Goal: Task Accomplishment & Management: Complete application form

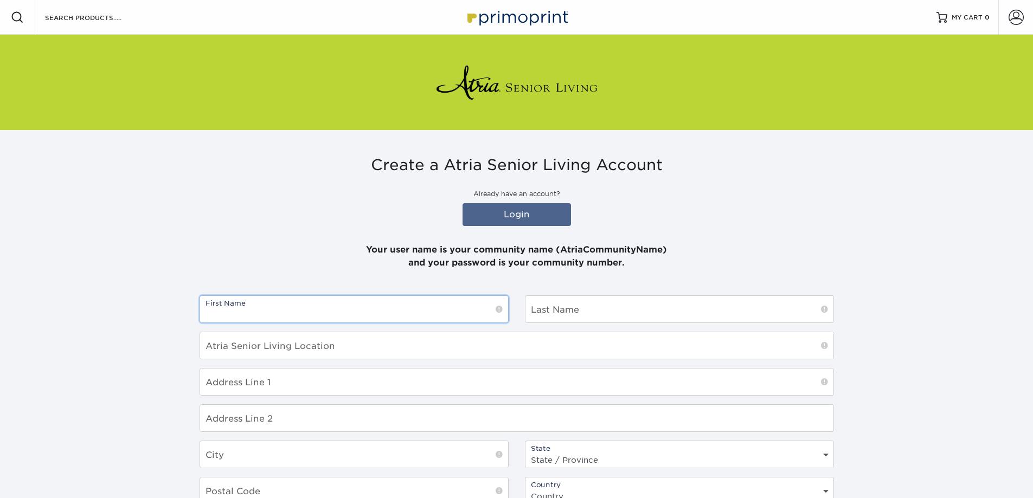
click at [324, 311] on input "text" at bounding box center [354, 309] width 308 height 27
type input "Jan"
type input "[PERSON_NAME]"
click at [326, 379] on input "text" at bounding box center [517, 382] width 634 height 27
click at [771, 276] on div "Create a Atria Senior Living Account Already have an account? Login Your user n…" at bounding box center [516, 411] width 651 height 563
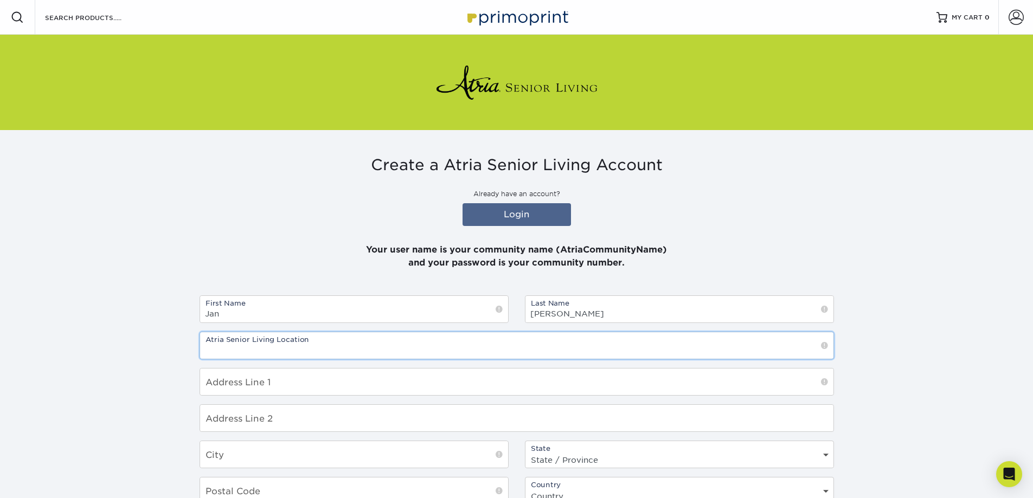
click at [394, 355] on input "text" at bounding box center [517, 345] width 634 height 27
type input "Atria Woodlands"
click at [283, 386] on input "text" at bounding box center [517, 382] width 634 height 27
type input "[STREET_ADDRESS]"
click at [281, 449] on input "text" at bounding box center [354, 455] width 308 height 27
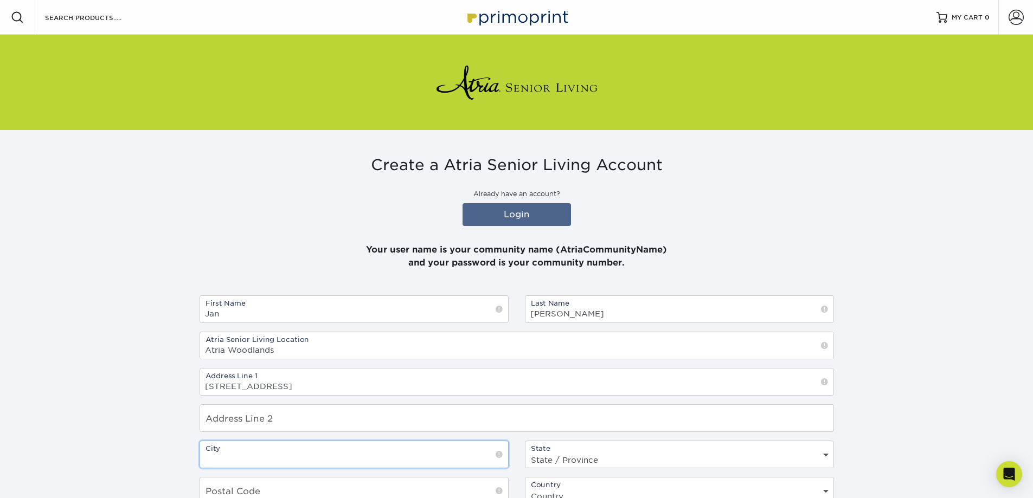
type input "Ardsley"
select select "NY"
type input "10502"
select select "US"
type input "9146933436"
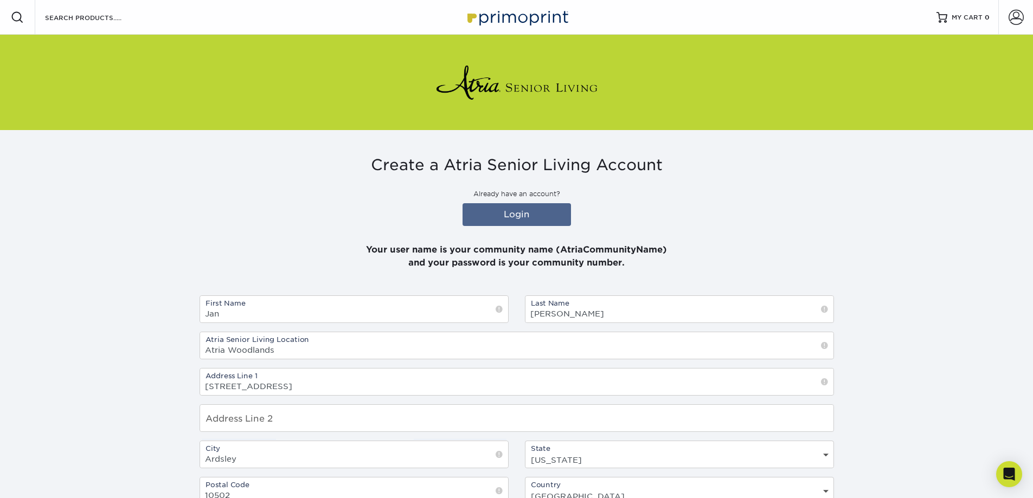
click at [330, 266] on p "Your user name is your community name (AtriaCommunityName) and your password is…" at bounding box center [517, 250] width 635 height 39
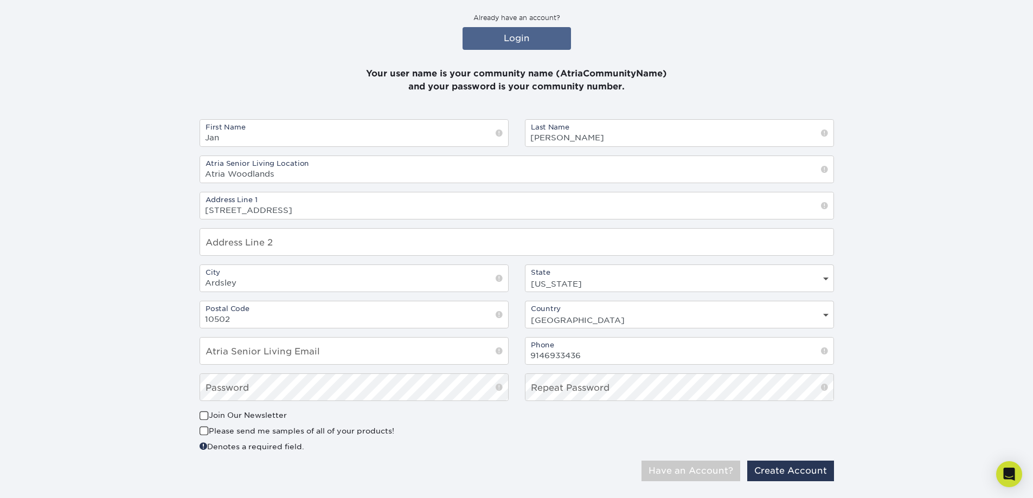
scroll to position [199, 0]
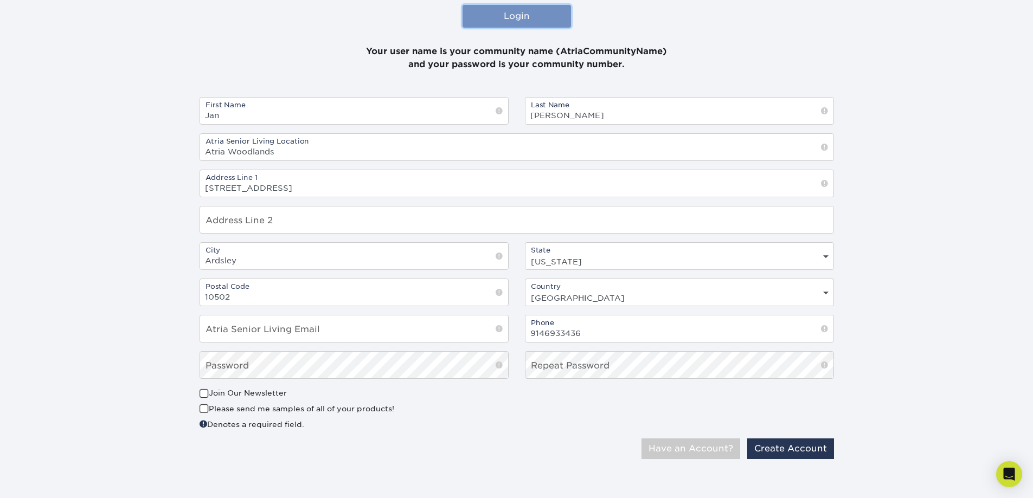
click at [516, 14] on link "Login" at bounding box center [517, 16] width 108 height 23
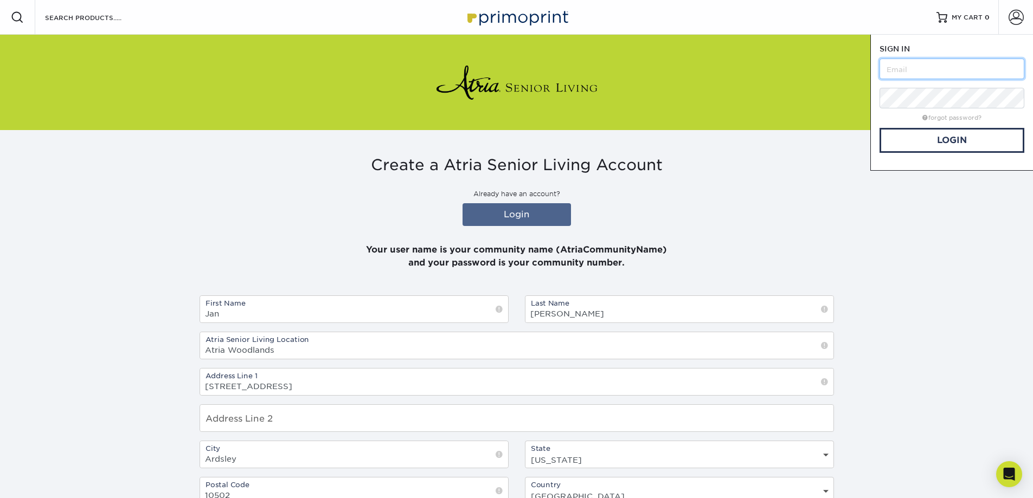
click at [922, 67] on input "text" at bounding box center [952, 69] width 145 height 21
type input "[EMAIL_ADDRESS][PERSON_NAME][DOMAIN_NAME]"
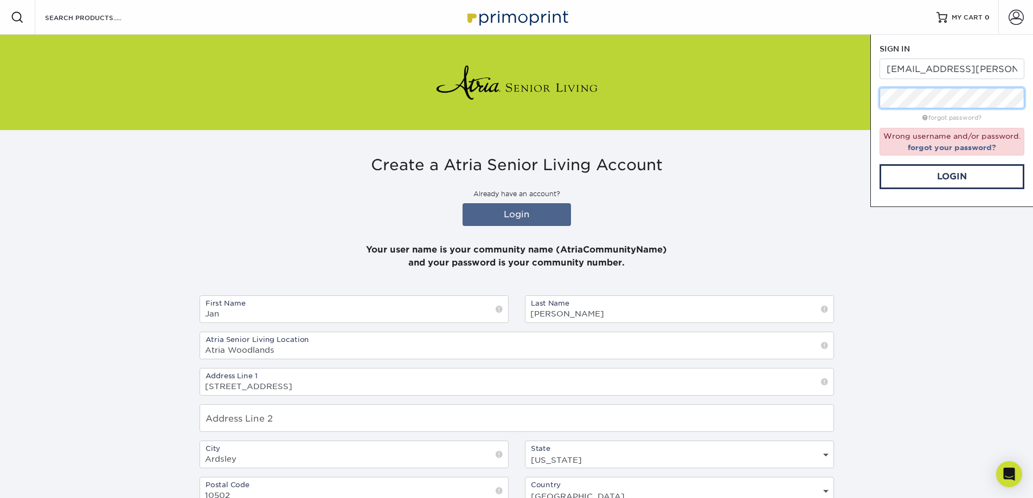
click at [814, 93] on div "Resources Menu Search Products Account SIGN IN CREATE AN ACCOUNT [PERSON_NAME][…" at bounding box center [516, 346] width 1033 height 693
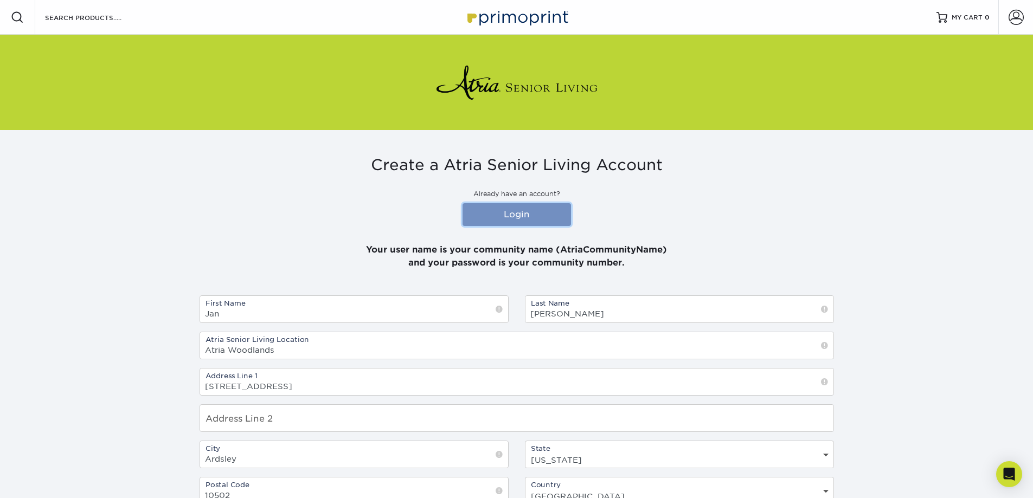
click at [516, 210] on link "Login" at bounding box center [517, 214] width 108 height 23
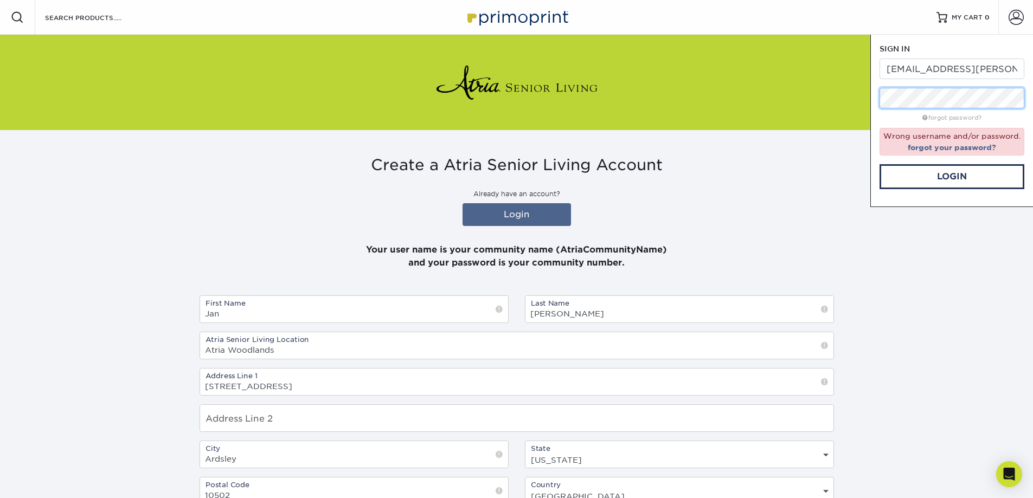
click at [856, 89] on div "Resources Menu Search Products Account SIGN IN CREATE AN ACCOUNT [PERSON_NAME][…" at bounding box center [516, 346] width 1033 height 693
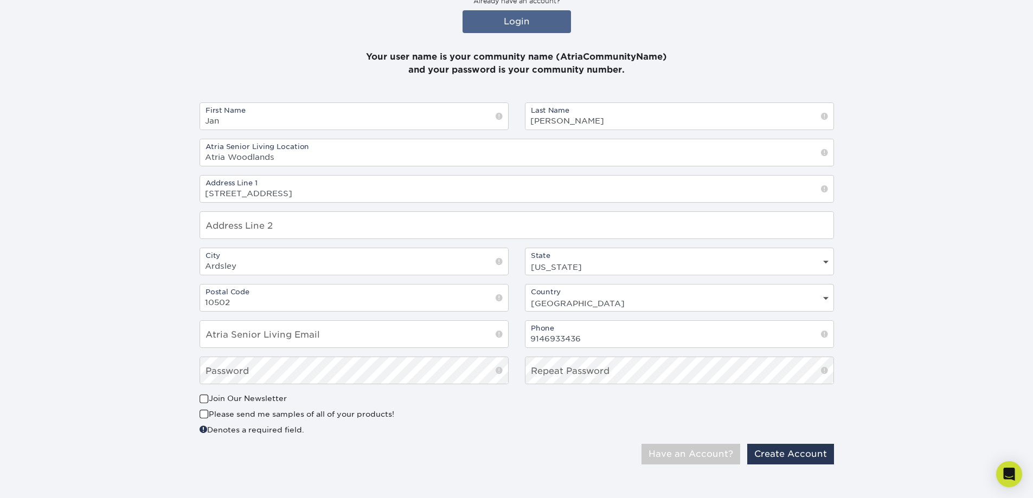
scroll to position [199, 0]
